Goal: Information Seeking & Learning: Learn about a topic

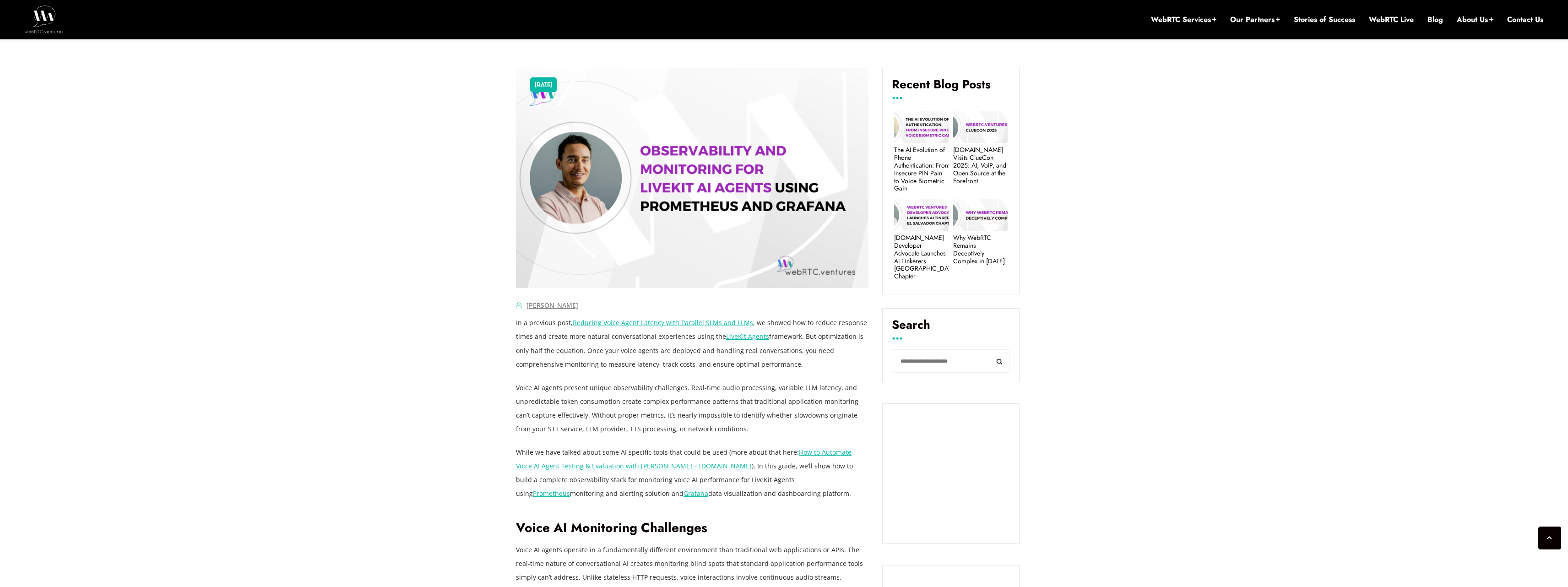
scroll to position [427, 0]
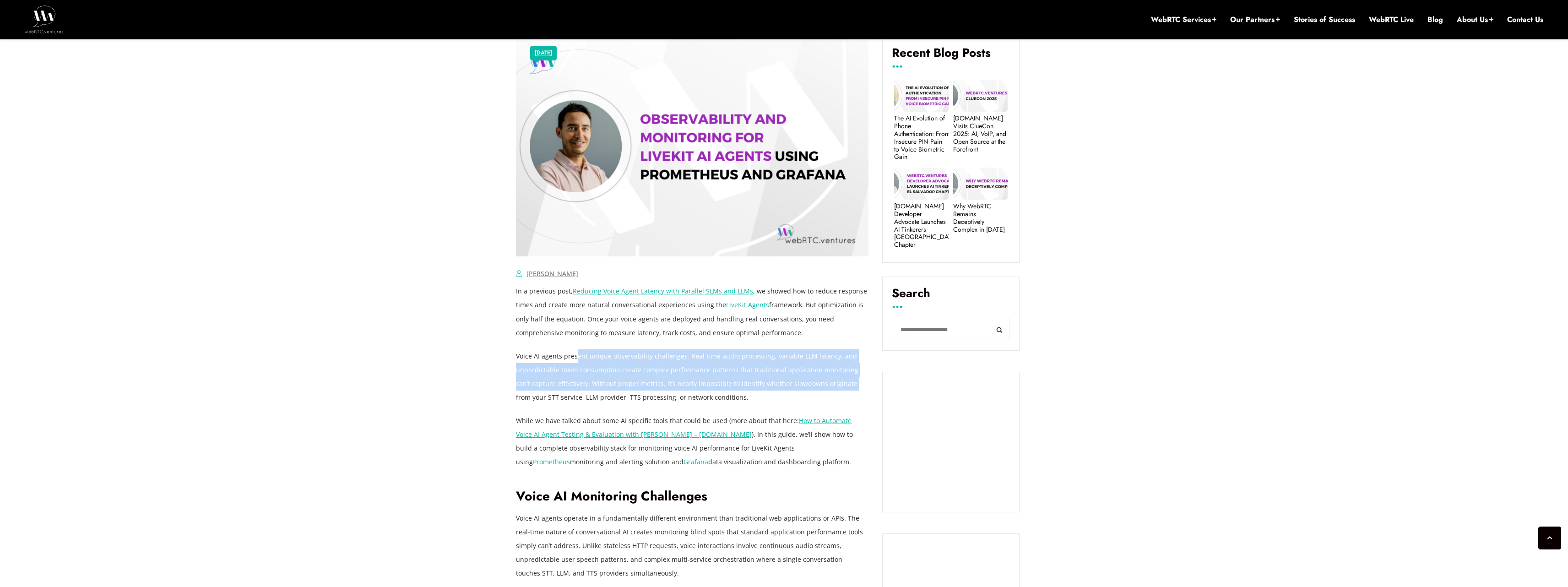
drag, startPoint x: 576, startPoint y: 355, endPoint x: 832, endPoint y: 385, distance: 257.8
click at [832, 385] on p "Voice AI agents present unique observability challenges. Real-time audio proces…" at bounding box center [692, 377] width 352 height 55
click at [707, 356] on p "Voice AI agents present unique observability challenges. Real-time audio proces…" at bounding box center [692, 377] width 352 height 55
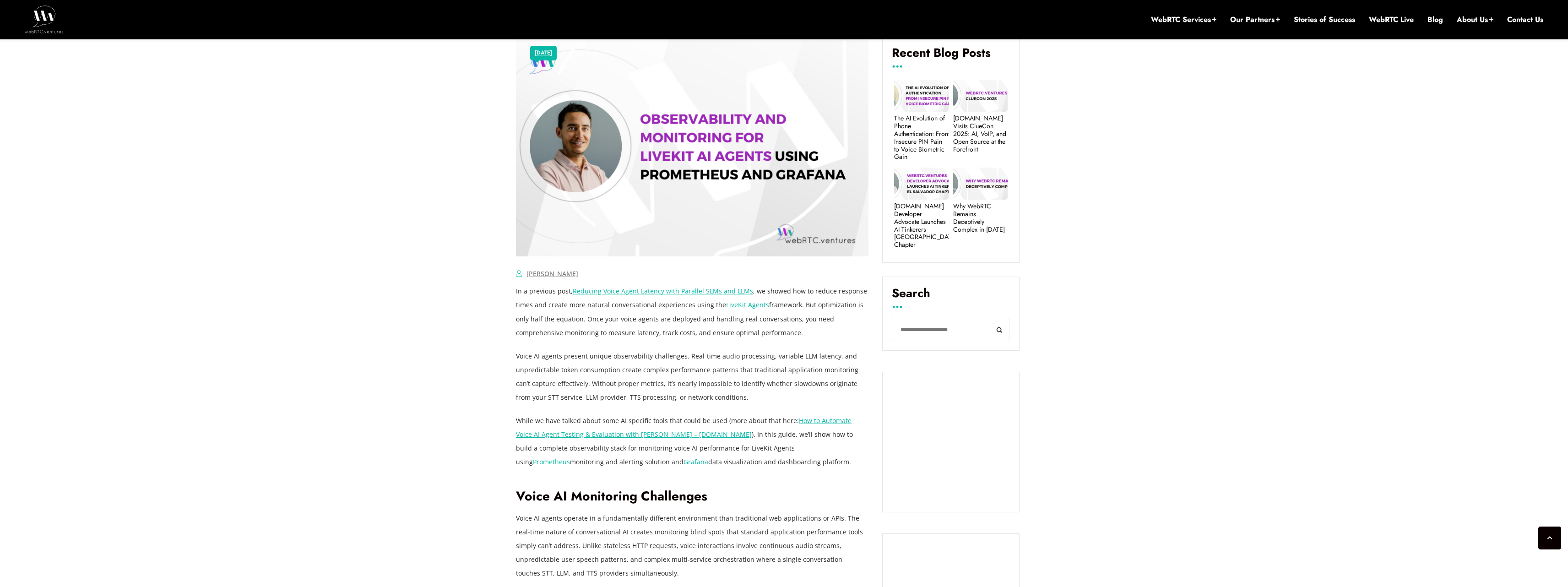
drag, startPoint x: 724, startPoint y: 357, endPoint x: 789, endPoint y: 397, distance: 76.3
click at [836, 399] on p "Voice AI agents present unique observability challenges. Real-time audio proces…" at bounding box center [692, 377] width 352 height 55
drag, startPoint x: 604, startPoint y: 362, endPoint x: 595, endPoint y: 363, distance: 9.1
click at [604, 363] on p "Voice AI agents present unique observability challenges. Real-time audio proces…" at bounding box center [692, 377] width 352 height 55
drag, startPoint x: 565, startPoint y: 357, endPoint x: 668, endPoint y: 356, distance: 103.0
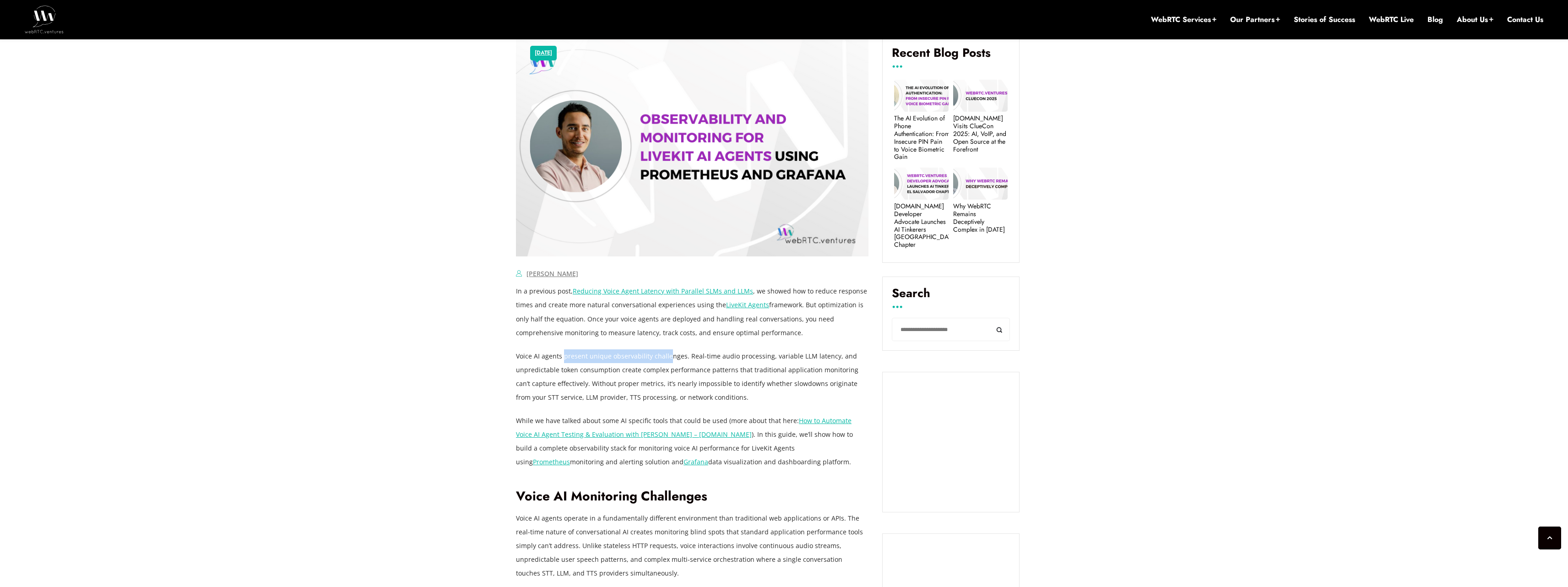
click at [668, 356] on p "Voice AI agents present unique observability challenges. Real-time audio proces…" at bounding box center [692, 377] width 352 height 55
click at [590, 365] on p "Voice AI agents present unique observability challenges. Real-time audio proces…" at bounding box center [692, 377] width 352 height 55
drag, startPoint x: 516, startPoint y: 357, endPoint x: 795, endPoint y: 398, distance: 282.0
click at [855, 395] on p "Voice AI agents present unique observability challenges. Real-time audio proces…" at bounding box center [692, 377] width 352 height 55
click at [754, 399] on p "Voice AI agents present unique observability challenges. Real-time audio proces…" at bounding box center [692, 377] width 352 height 55
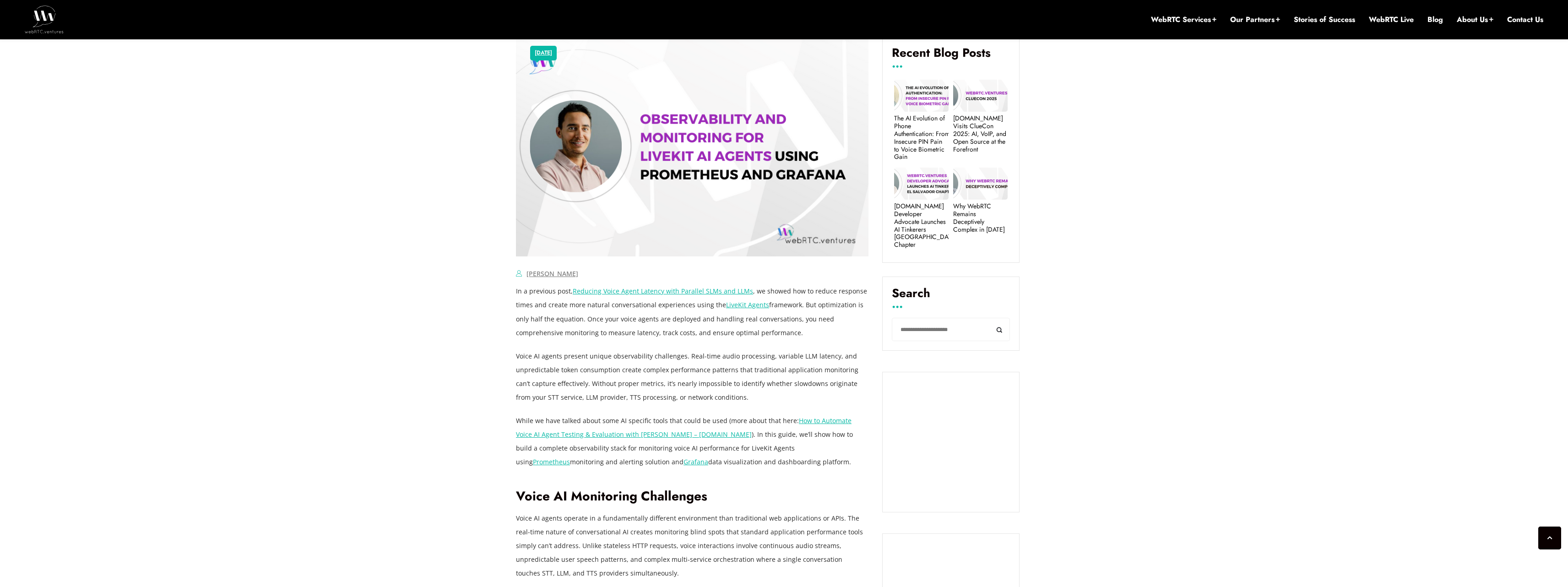
drag, startPoint x: 719, startPoint y: 398, endPoint x: 527, endPoint y: 360, distance: 195.7
click at [527, 360] on p "Voice AI agents present unique observability challenges. Real-time audio proces…" at bounding box center [692, 377] width 352 height 55
click at [671, 370] on p "Voice AI agents present unique observability challenges. Real-time audio proces…" at bounding box center [692, 377] width 352 height 55
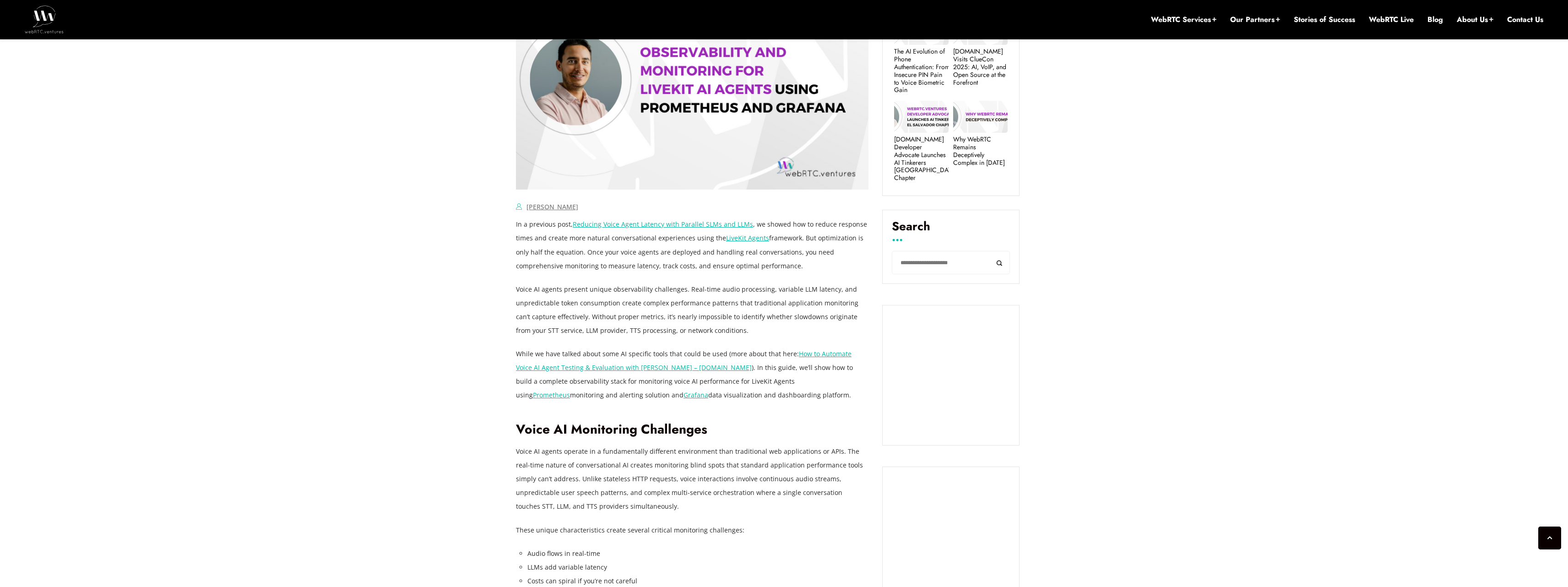
scroll to position [490, 0]
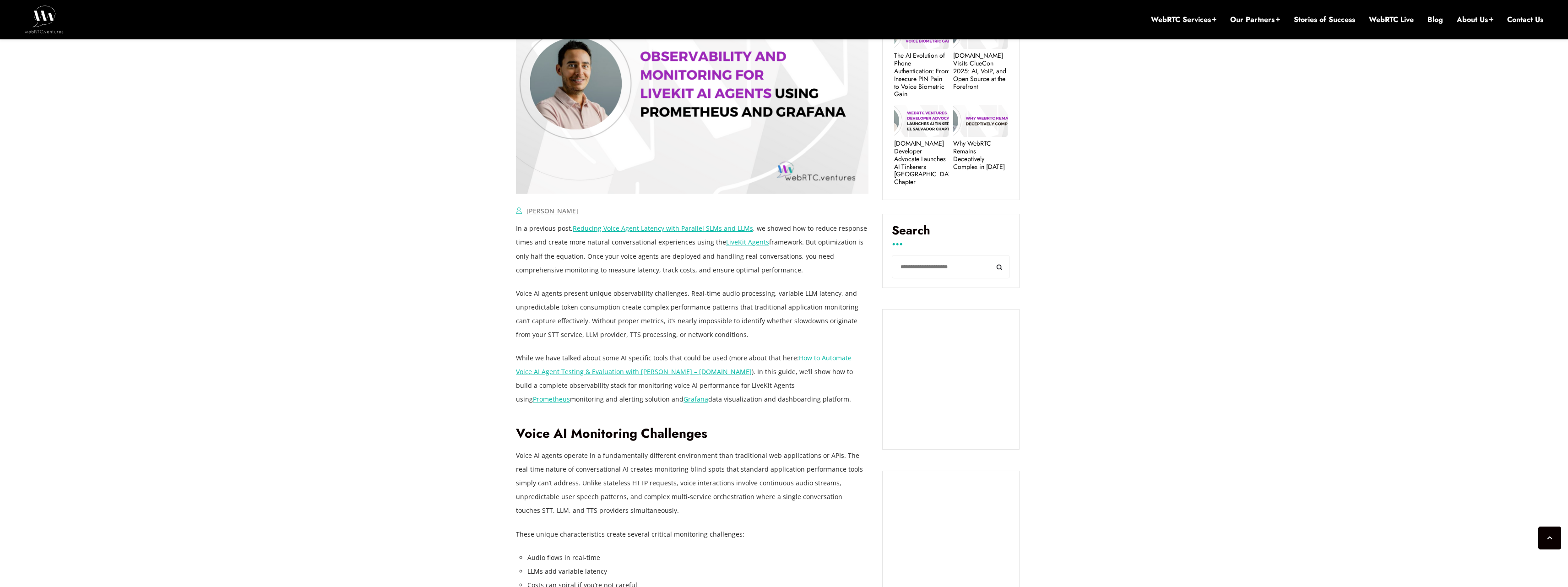
click at [718, 298] on p "Voice AI agents present unique observability challenges. Real-time audio proces…" at bounding box center [692, 314] width 352 height 55
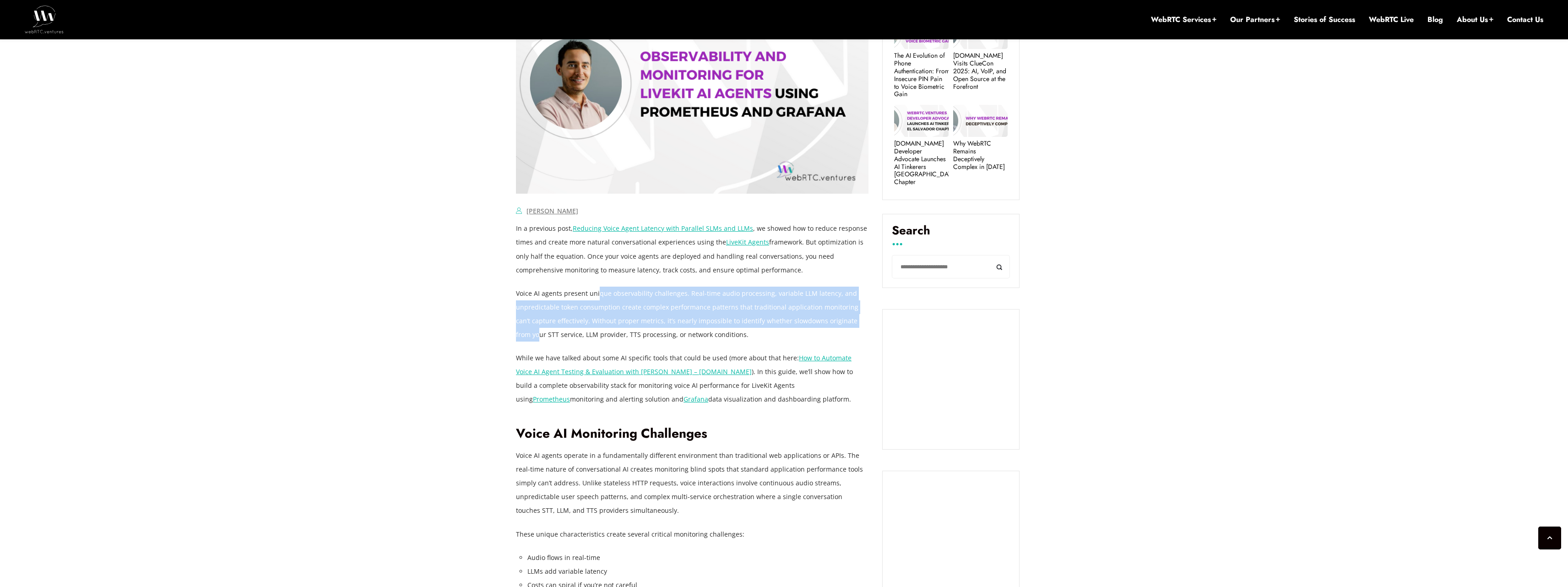
drag, startPoint x: 598, startPoint y: 294, endPoint x: 854, endPoint y: 322, distance: 257.5
click at [854, 322] on p "Voice AI agents present unique observability challenges. Real-time audio proces…" at bounding box center [692, 314] width 352 height 55
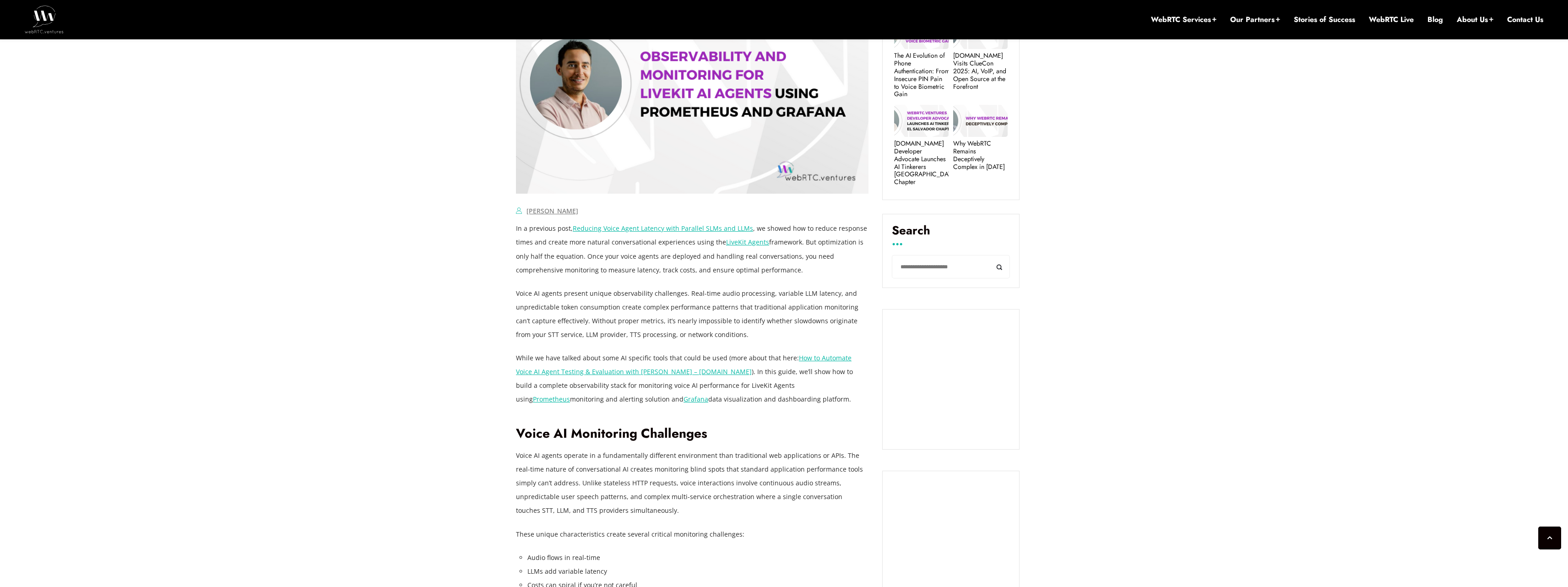
click at [601, 290] on p "Voice AI agents present unique observability challenges. Real-time audio proces…" at bounding box center [692, 314] width 352 height 55
drag, startPoint x: 565, startPoint y: 292, endPoint x: 647, endPoint y: 293, distance: 82.0
click at [647, 292] on p "Voice AI agents present unique observability challenges. Real-time audio proces…" at bounding box center [692, 314] width 352 height 55
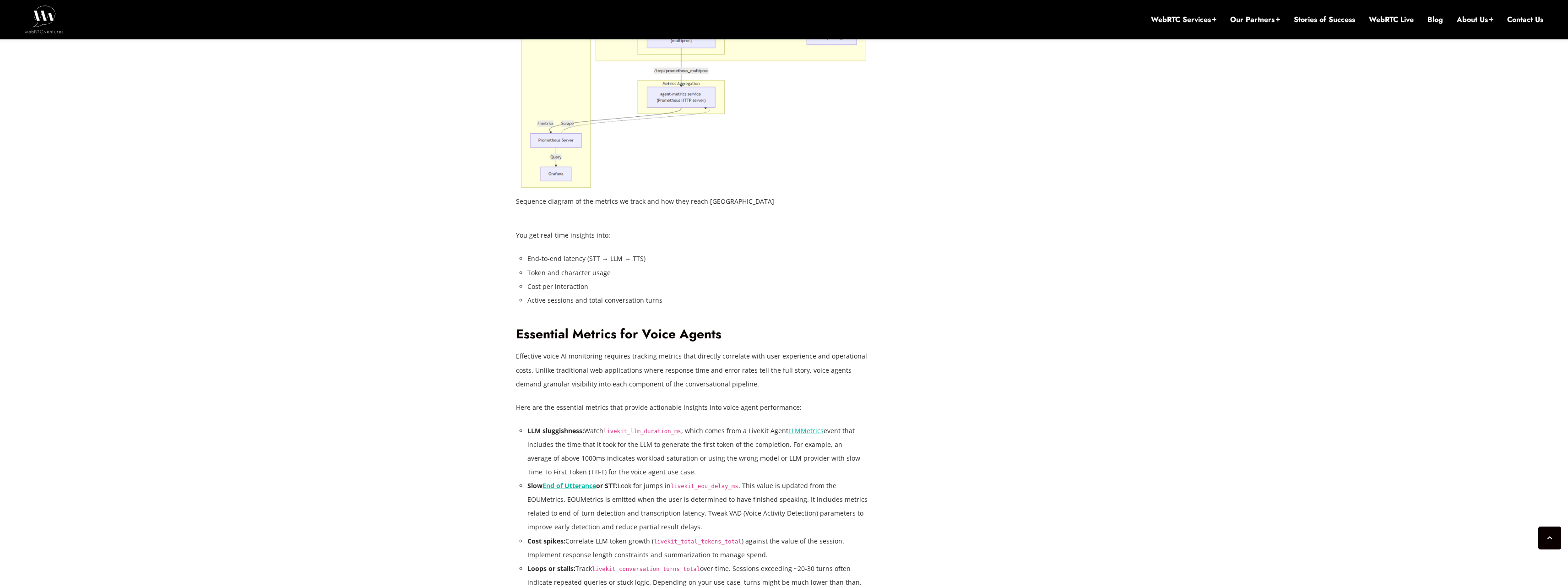
scroll to position [1464, 0]
drag, startPoint x: 516, startPoint y: 236, endPoint x: 612, endPoint y: 239, distance: 96.0
click at [612, 239] on p "You get real-time insights into:" at bounding box center [692, 234] width 352 height 14
click at [572, 259] on li "End-to-end latency (STT → LLM → TTS)" at bounding box center [698, 258] width 341 height 14
drag, startPoint x: 526, startPoint y: 271, endPoint x: 611, endPoint y: 273, distance: 85.0
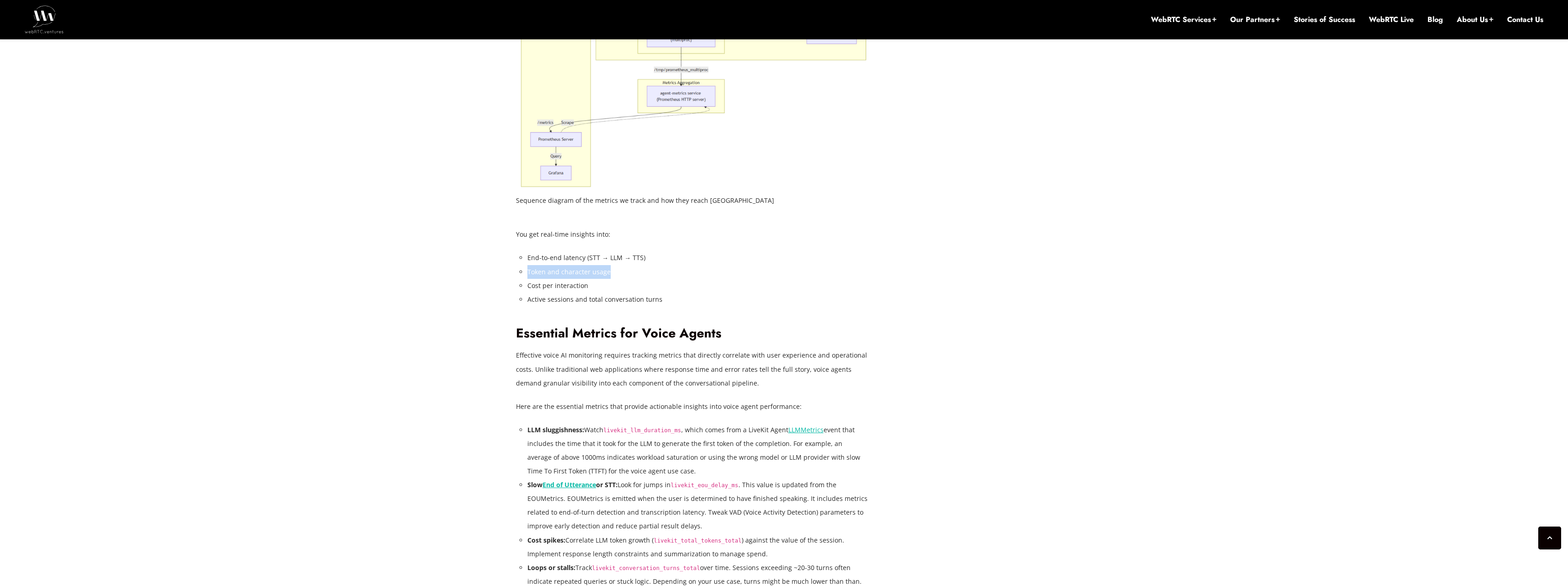
click at [611, 273] on div "In a previous post, Reducing Voice Agent Latency with Parallel SLMs and LLMs , …" at bounding box center [692, 480] width 352 height 2467
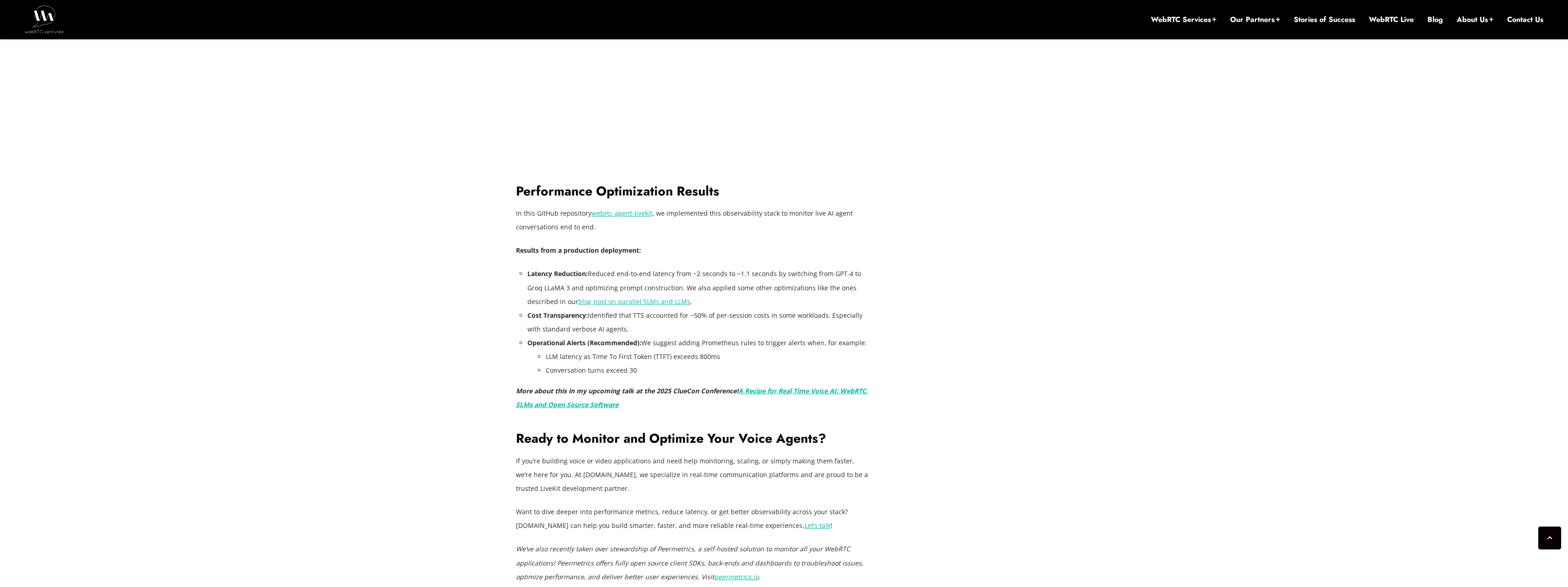
scroll to position [2410, 0]
